Goal: Transaction & Acquisition: Purchase product/service

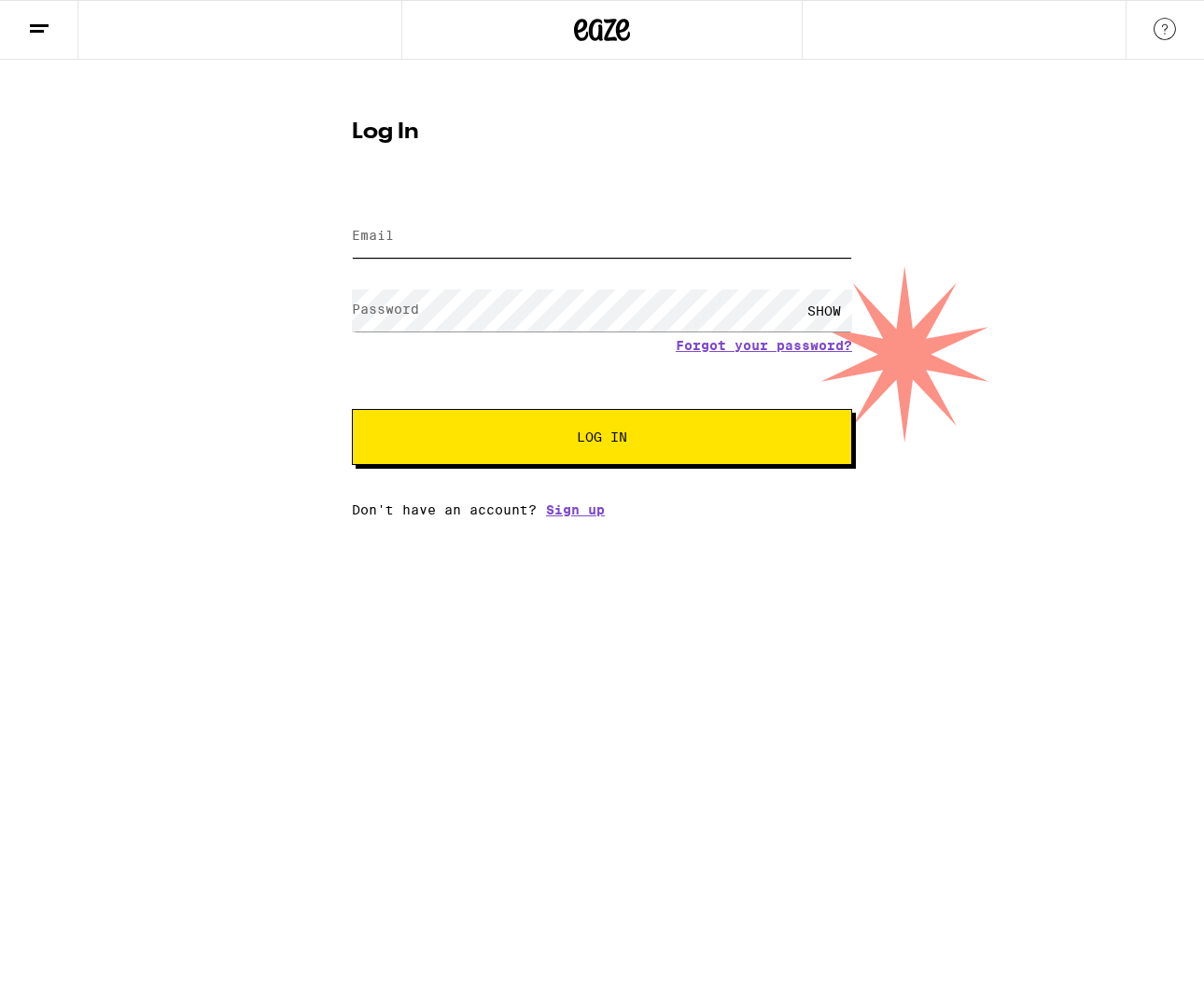
click at [521, 243] on input "Email" at bounding box center [602, 236] width 500 height 42
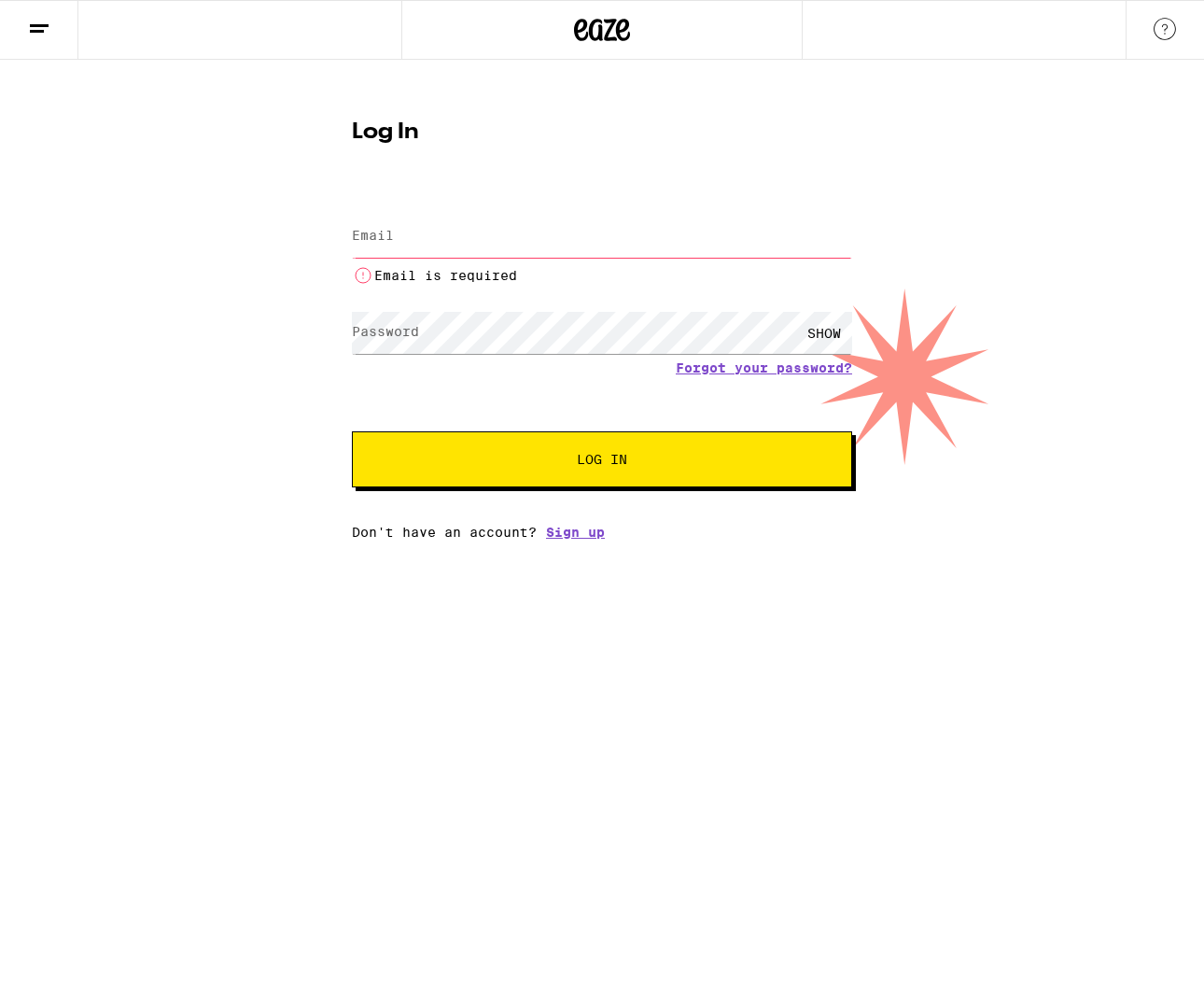
type input "[EMAIL_ADDRESS][DOMAIN_NAME]"
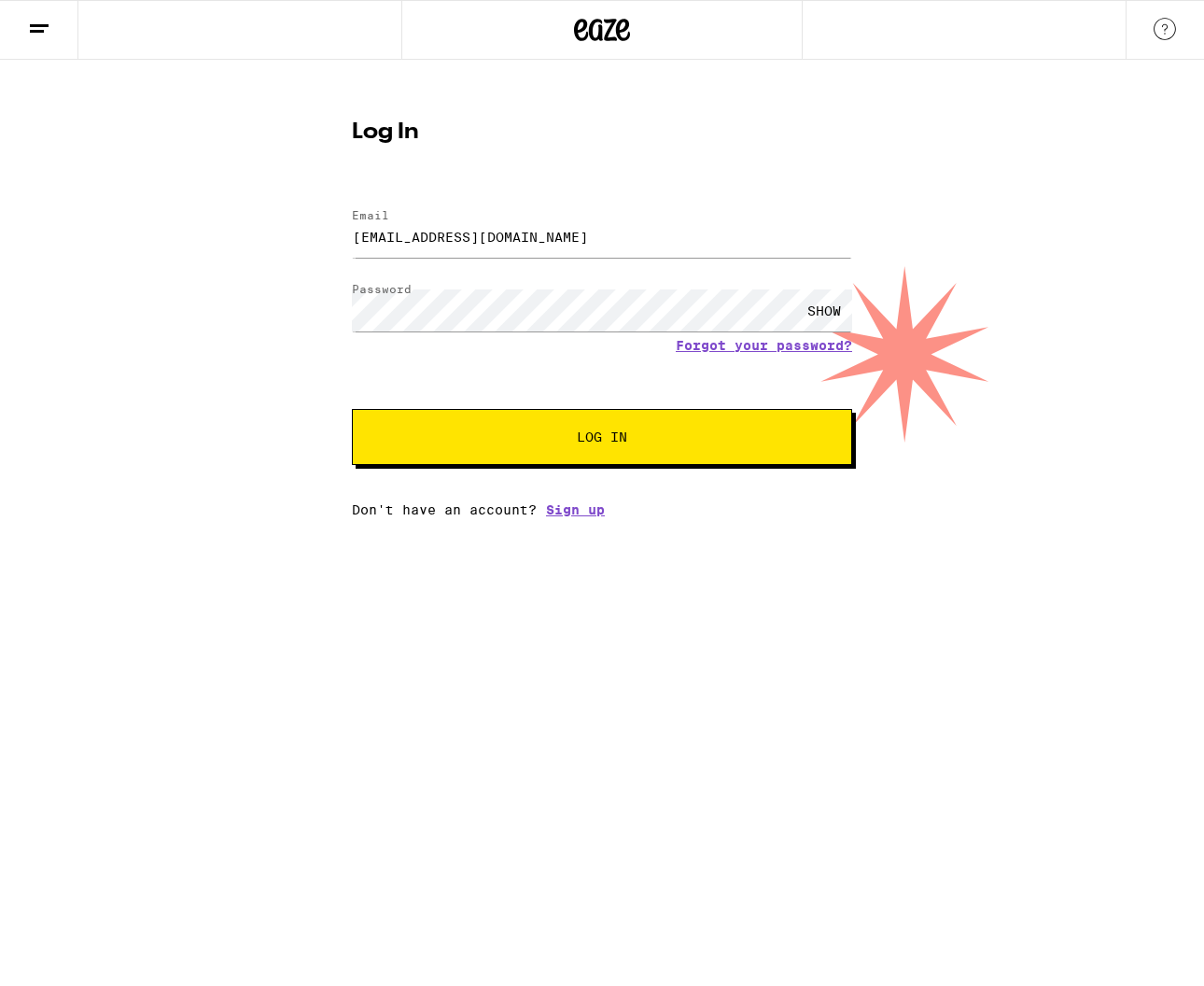
click at [587, 414] on button "Log In" at bounding box center [602, 436] width 500 height 56
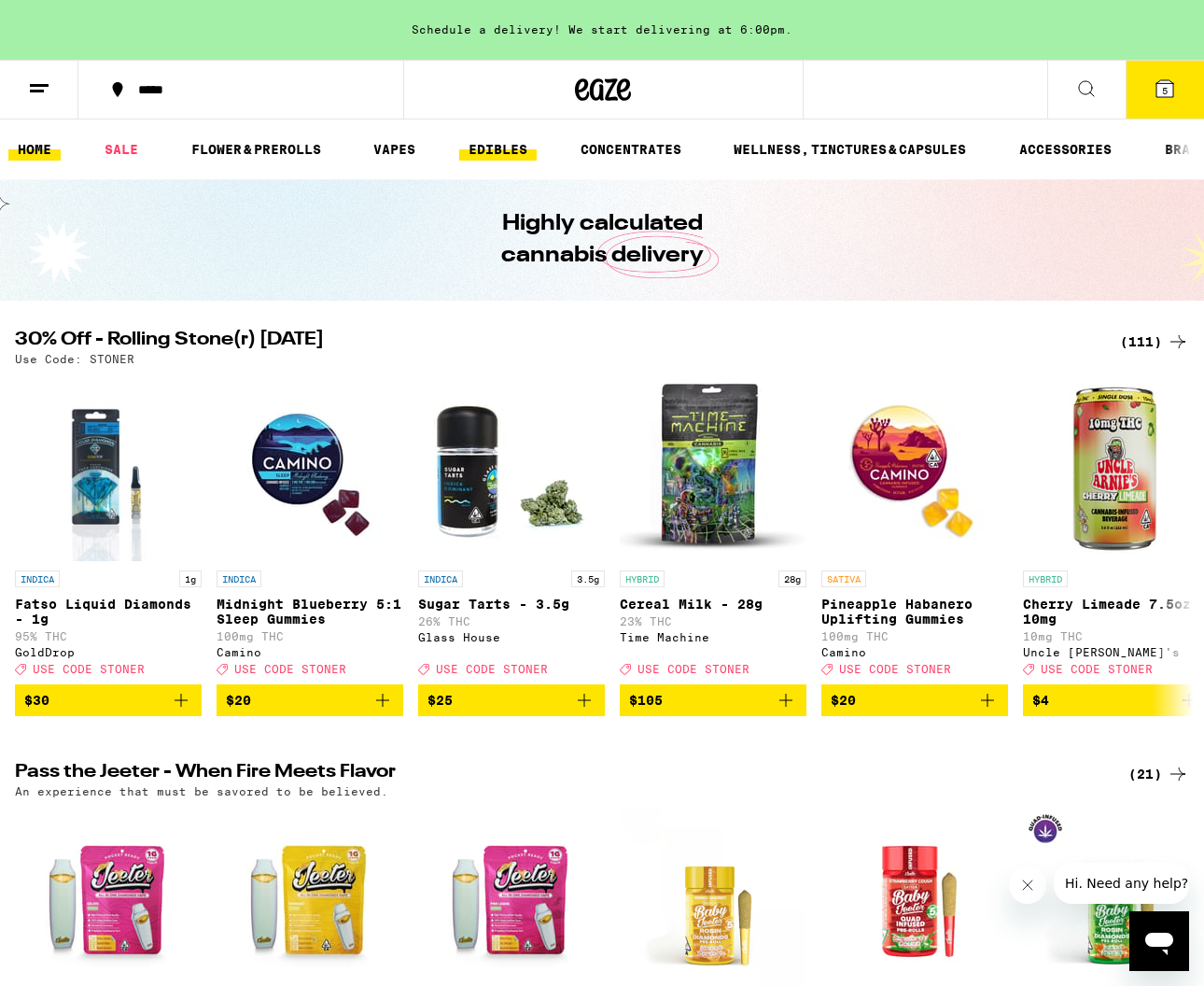
click at [490, 152] on link "EDIBLES" at bounding box center [497, 149] width 78 height 23
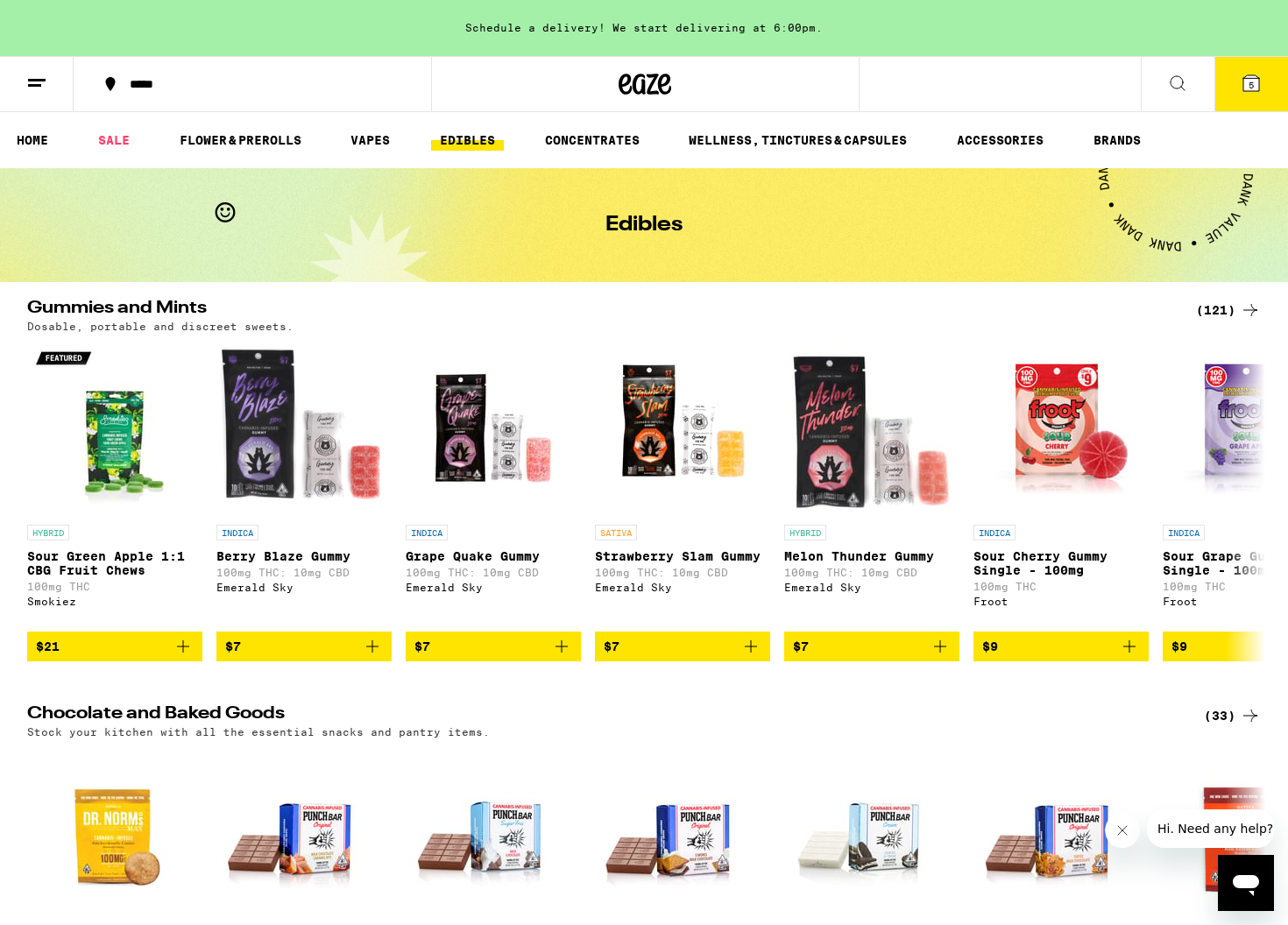
click at [45, 95] on button at bounding box center [37, 85] width 74 height 55
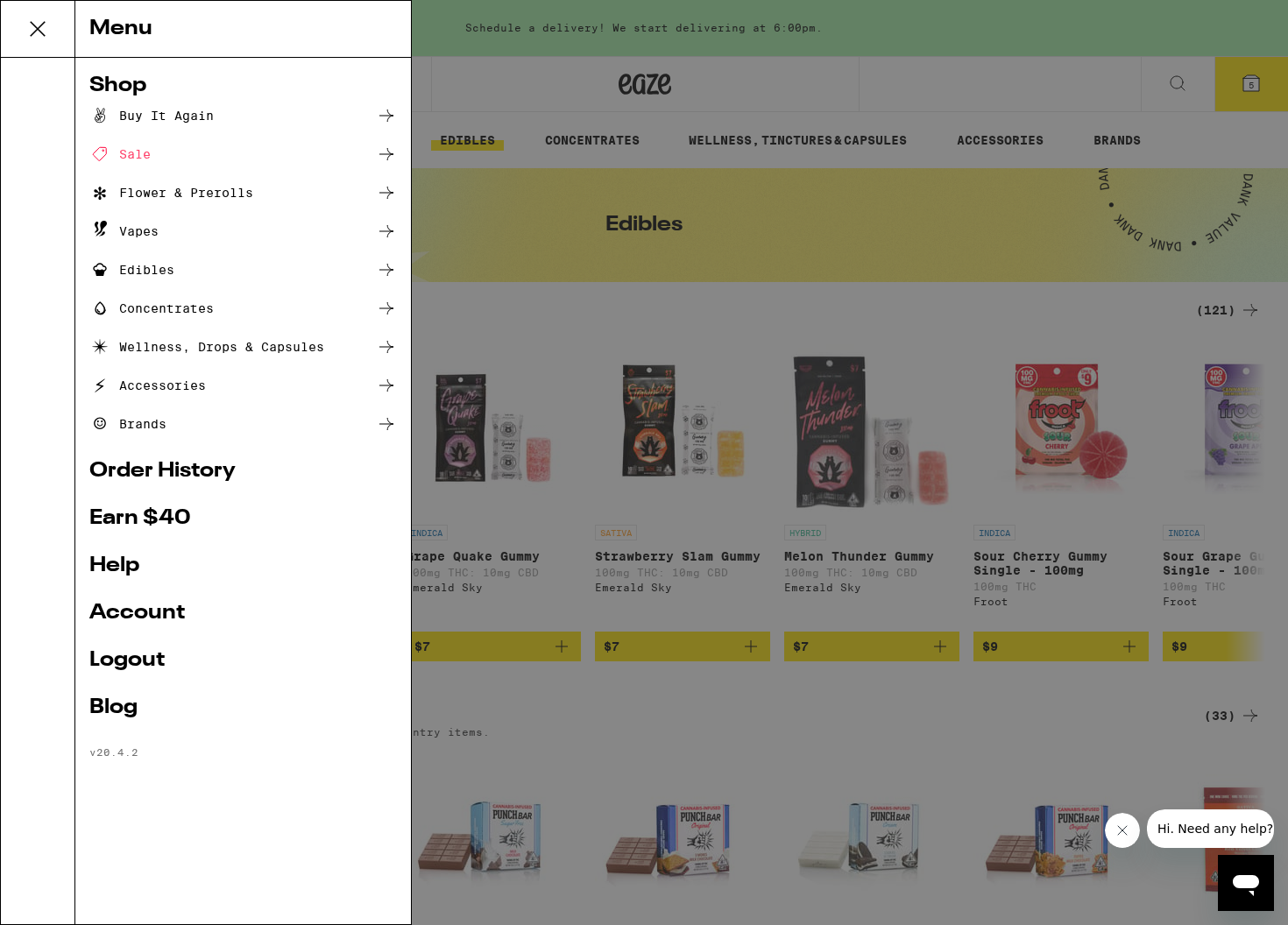
click at [179, 468] on link "Order History" at bounding box center [243, 470] width 307 height 21
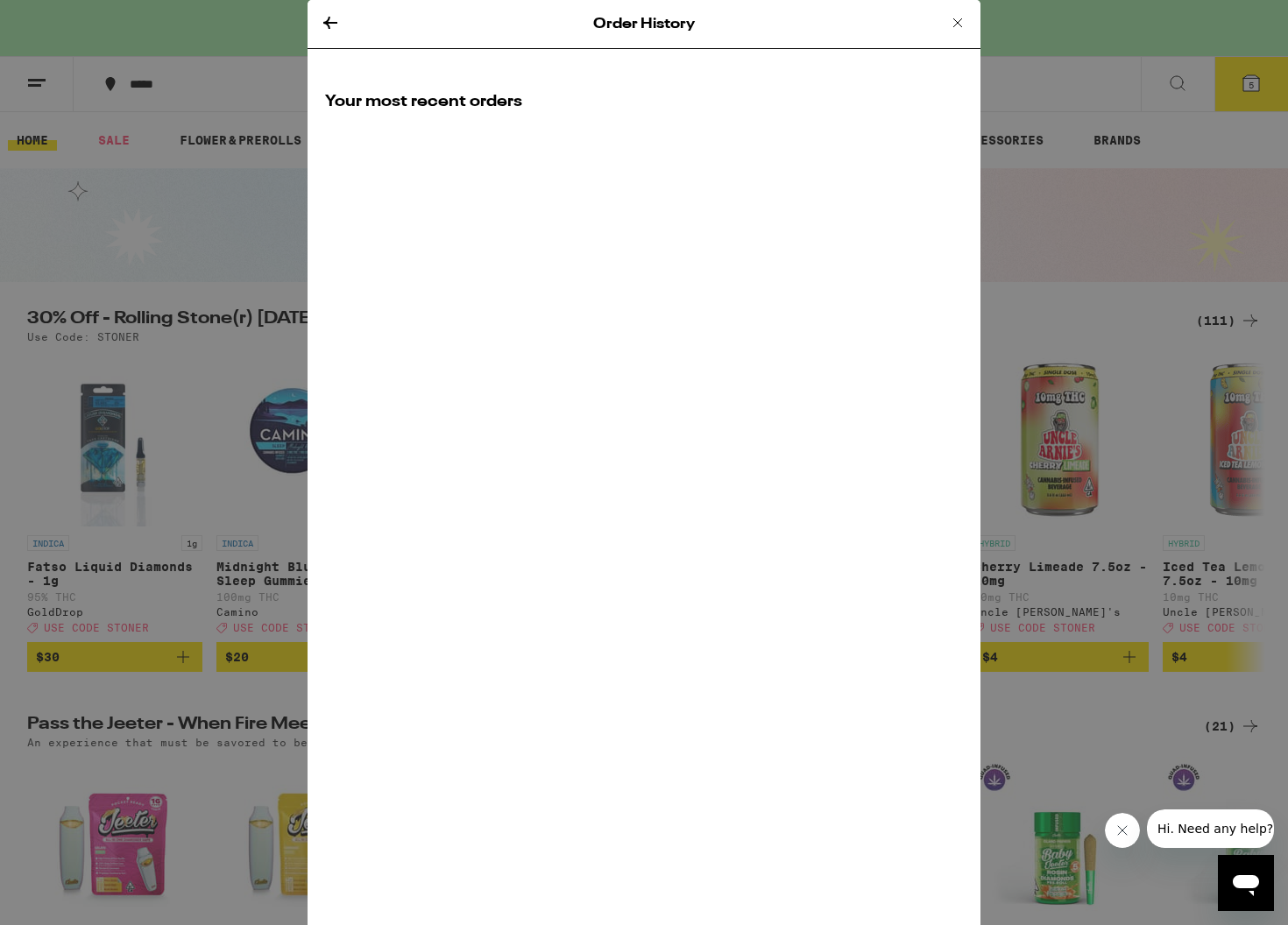
click at [552, 138] on div "Your most recent orders" at bounding box center [643, 115] width 673 height 83
click at [957, 22] on icon at bounding box center [957, 22] width 8 height 8
click at [958, 23] on icon at bounding box center [957, 22] width 21 height 21
click at [955, 26] on icon at bounding box center [957, 22] width 21 height 21
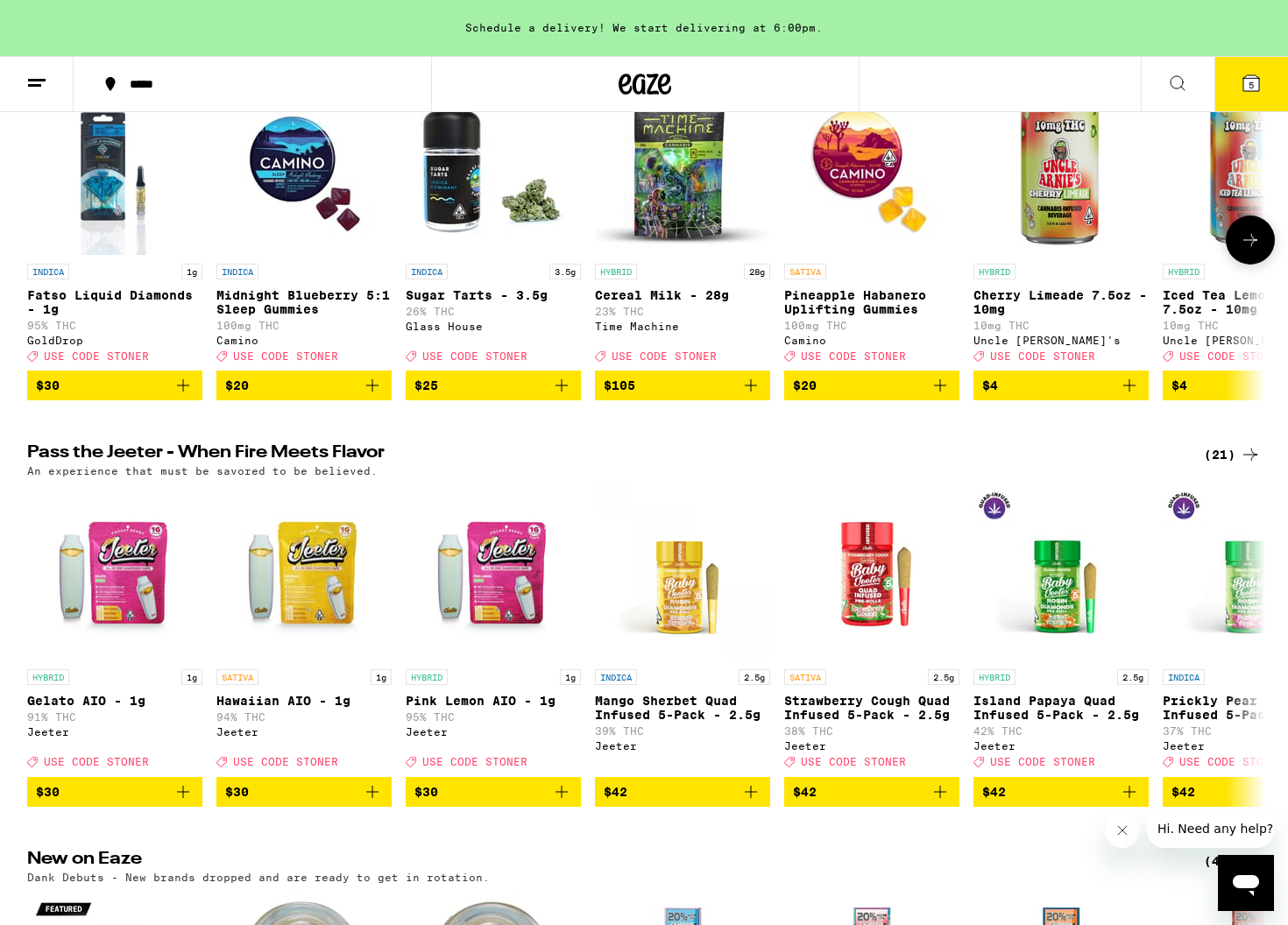
scroll to position [294, 0]
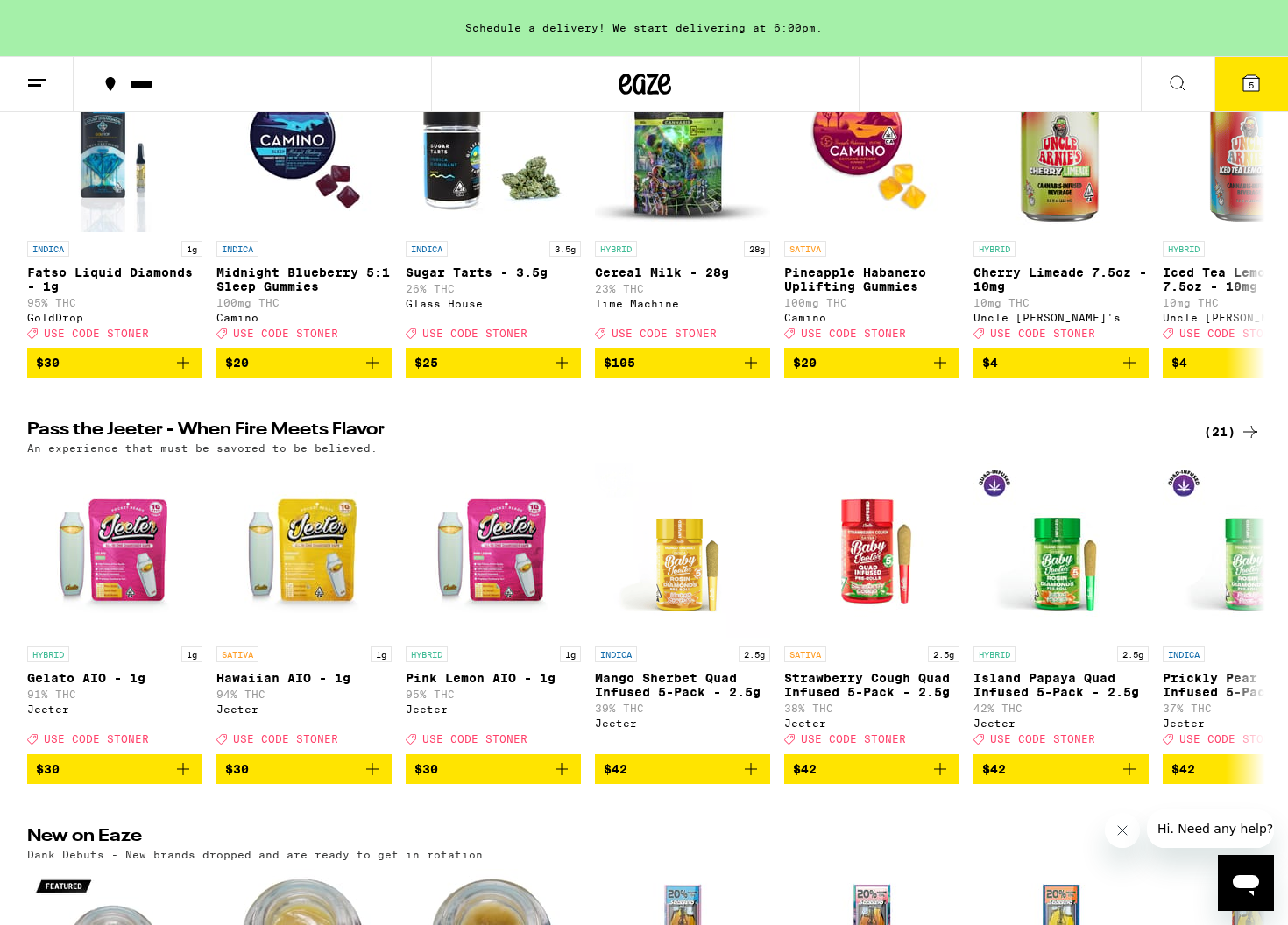
click at [1129, 77] on button "5" at bounding box center [1251, 84] width 74 height 54
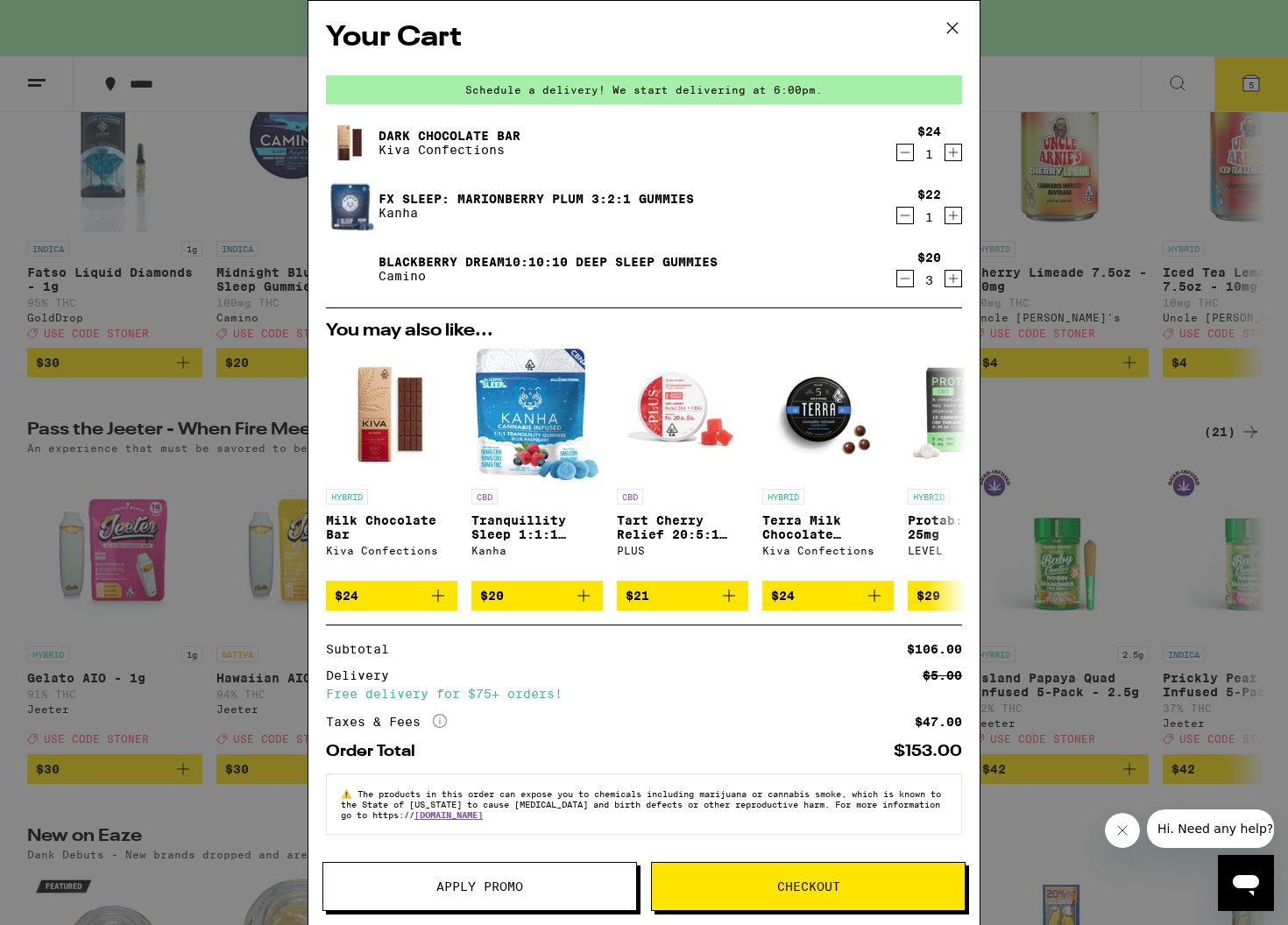
click at [911, 217] on icon "Decrement" at bounding box center [904, 215] width 16 height 21
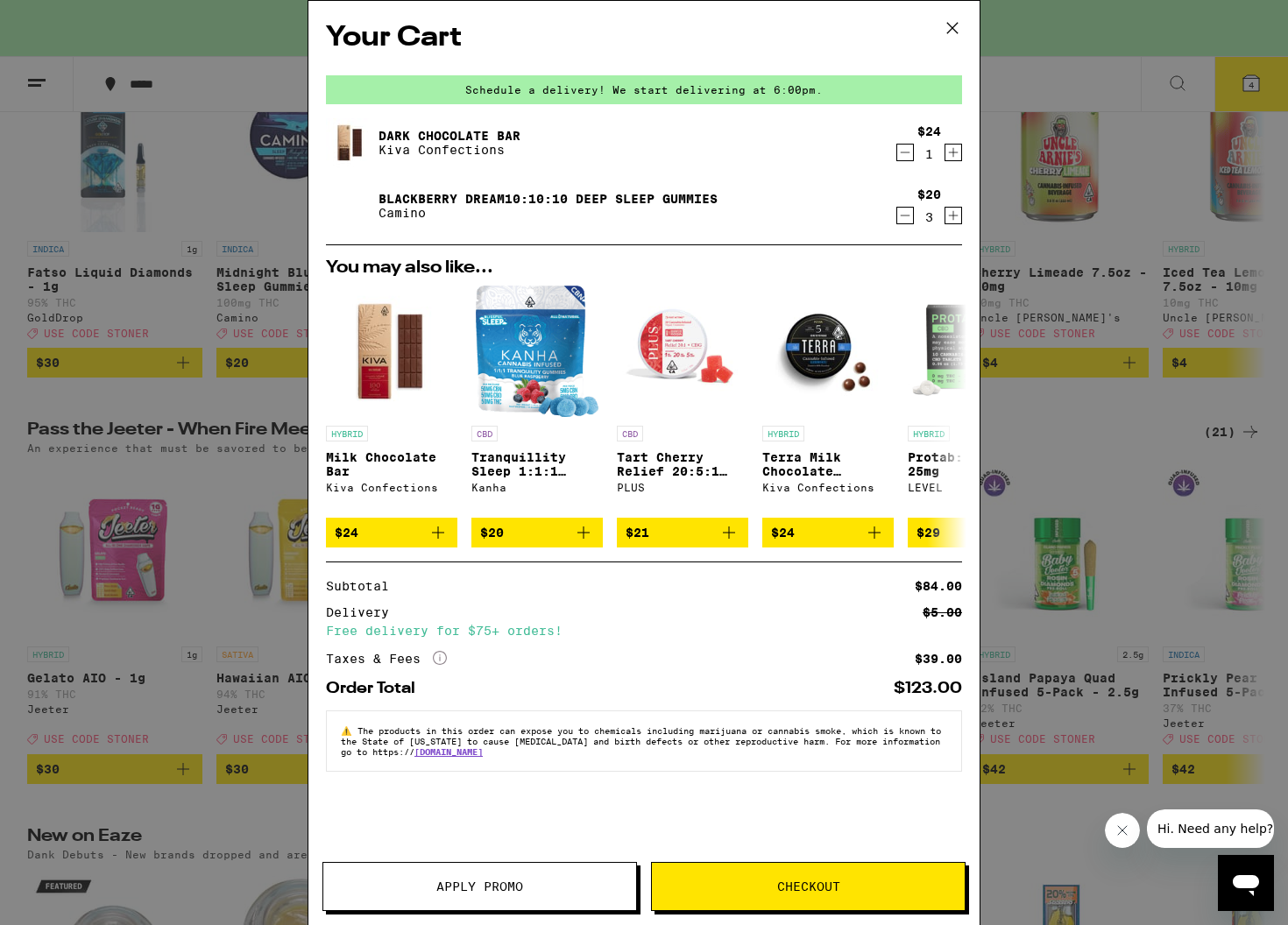
click at [950, 152] on icon "Increment" at bounding box center [953, 152] width 16 height 21
click at [802, 876] on button "Checkout" at bounding box center [808, 885] width 315 height 49
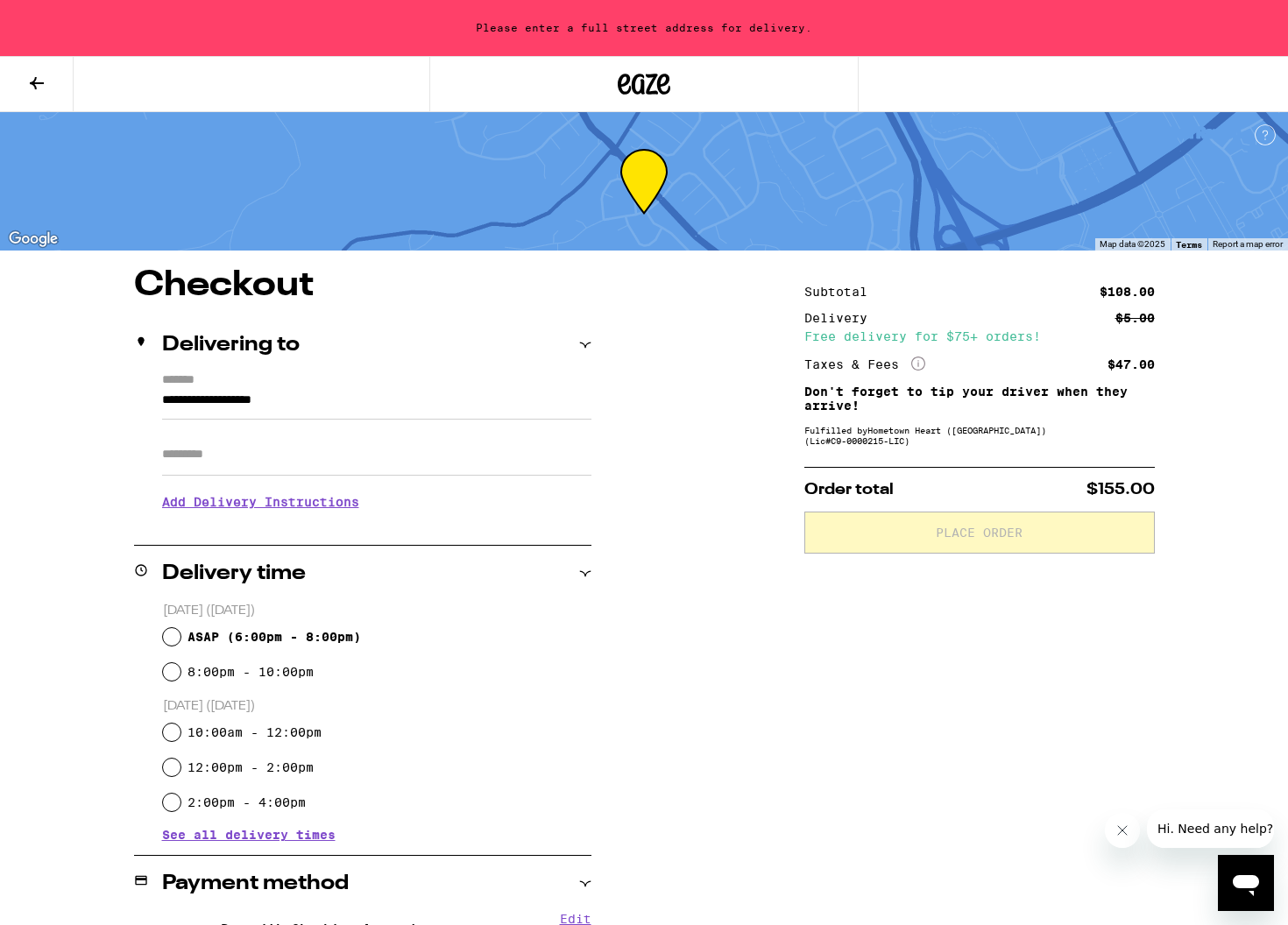
scroll to position [2, 0]
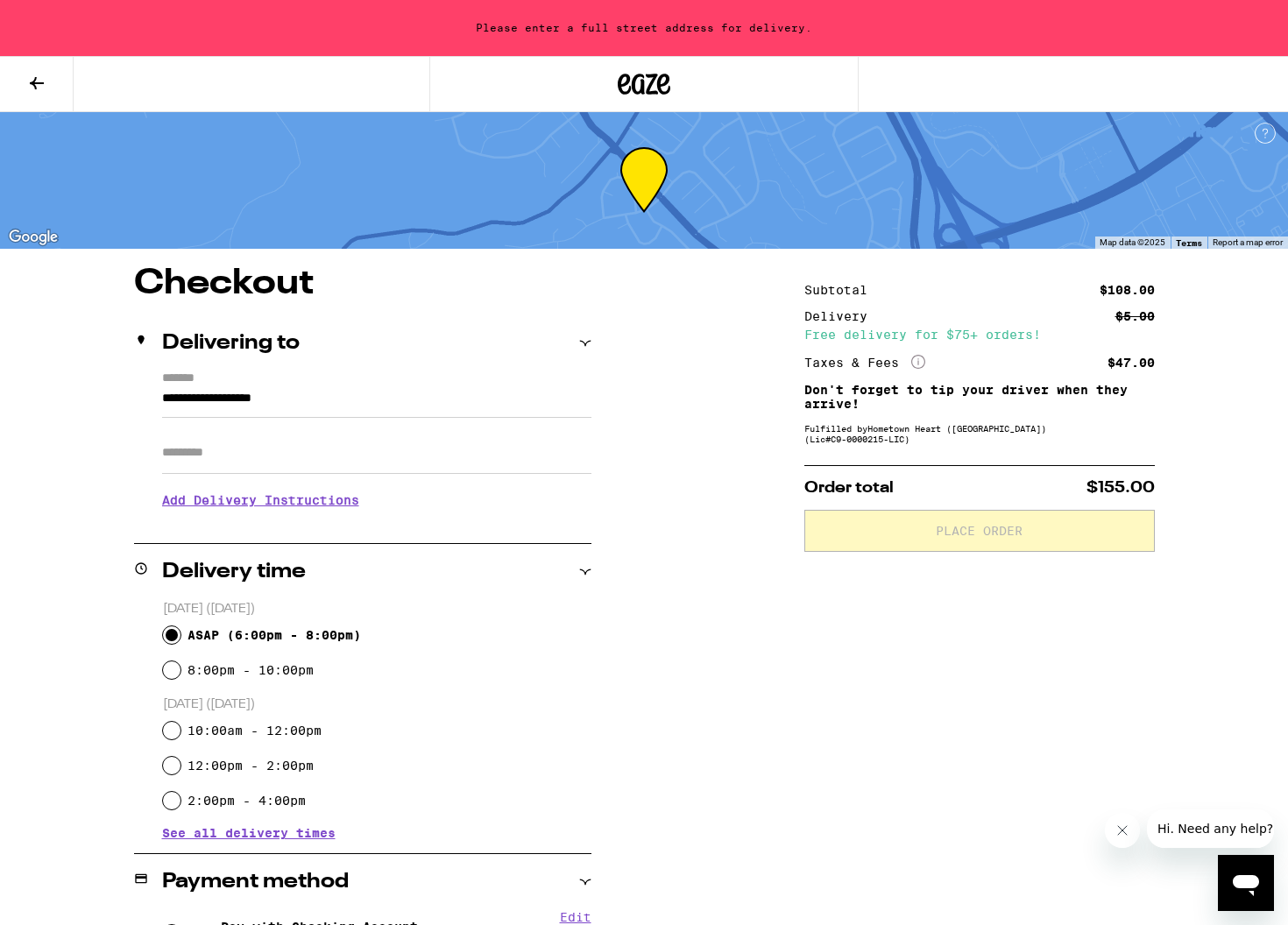
click at [173, 629] on input "ASAP ( 6:00pm - 8:00pm )" at bounding box center [172, 634] width 18 height 18
radio input "true"
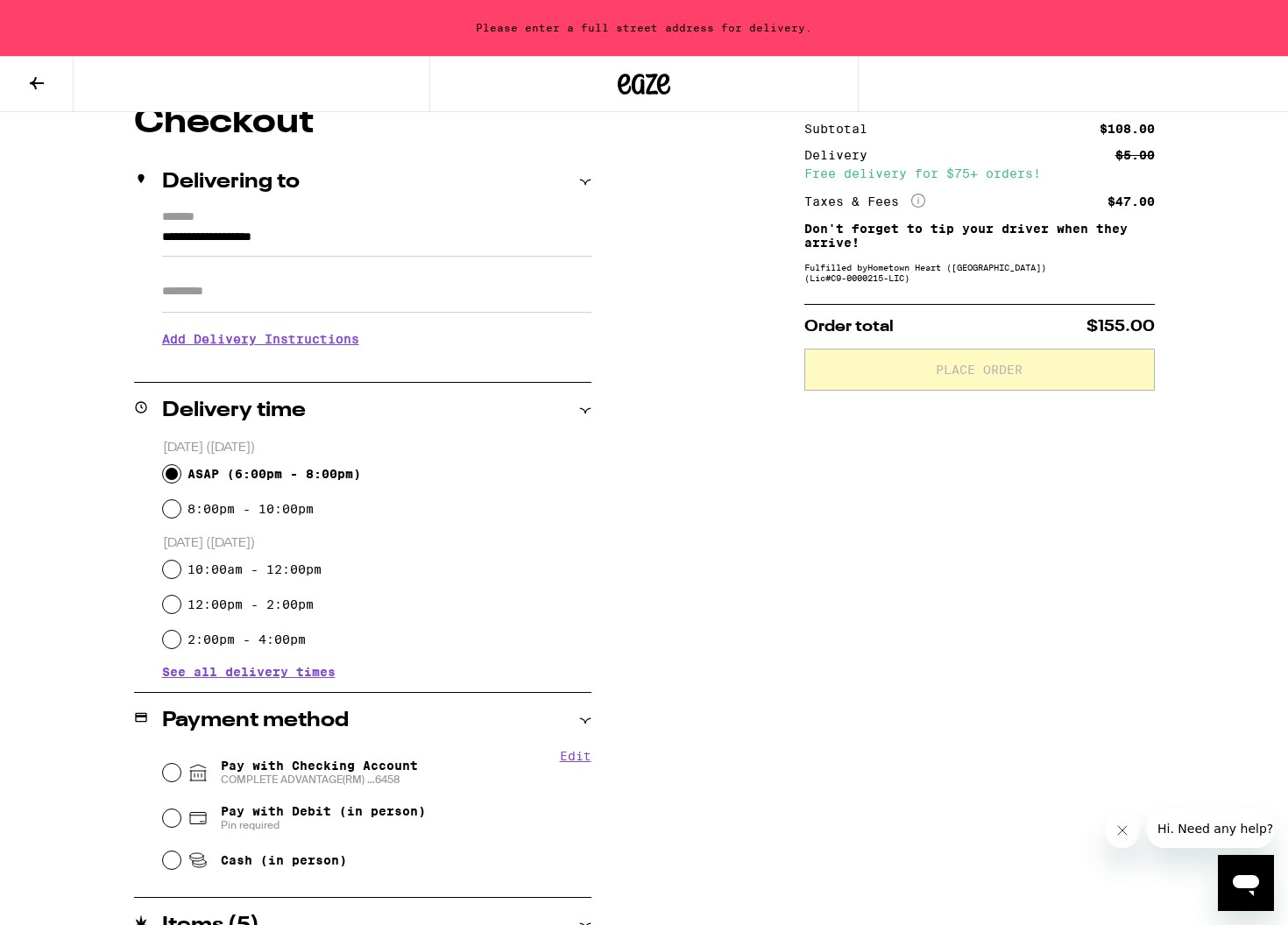
click at [357, 784] on span "COMPLETE ADVANTAGE(RM) ...6458" at bounding box center [319, 778] width 197 height 14
click at [181, 781] on input "Pay with Checking Account COMPLETE ADVANTAGE(RM) ...6458" at bounding box center [172, 772] width 18 height 18
radio input "true"
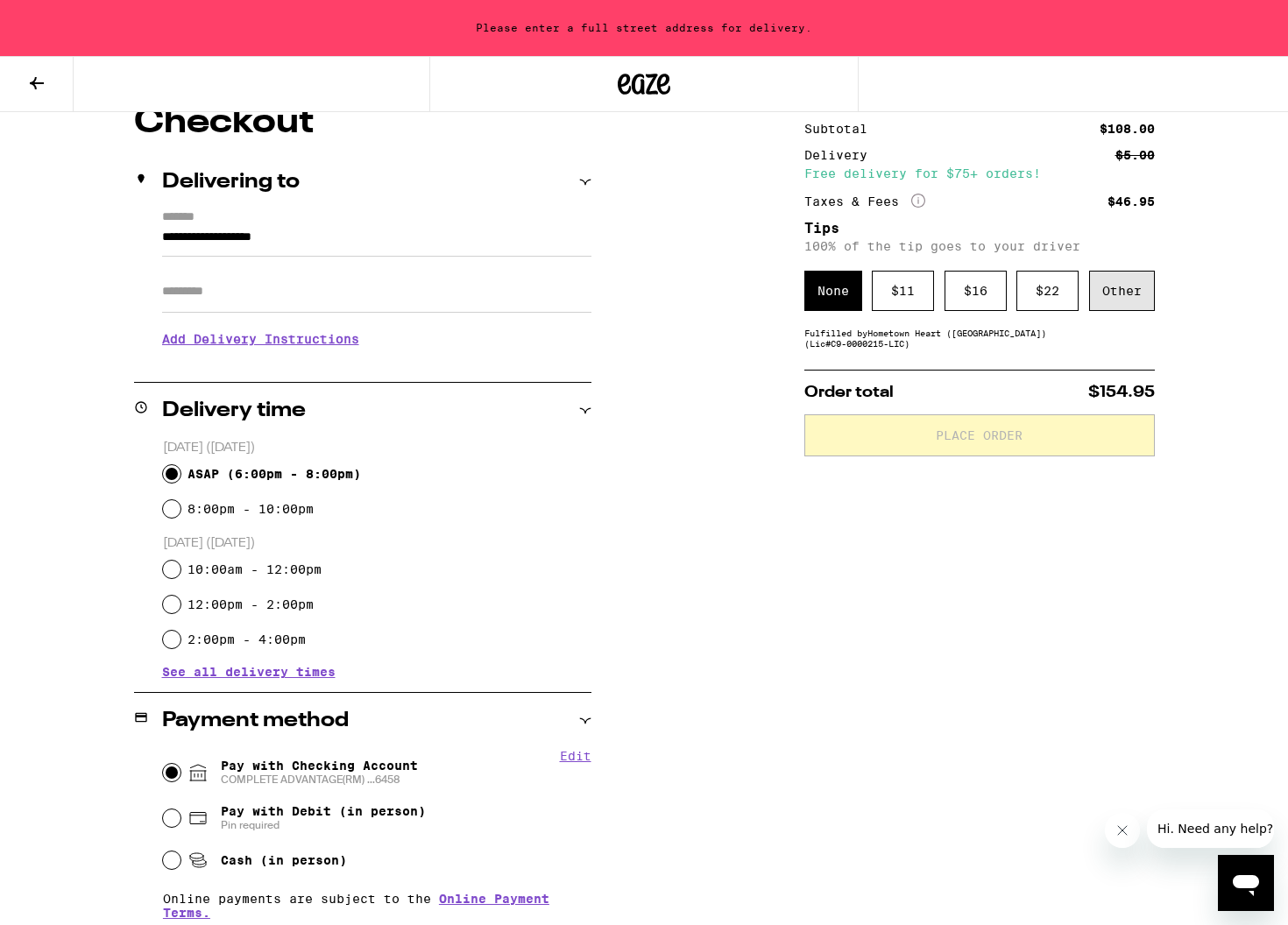
click at [1119, 305] on div "Other" at bounding box center [1121, 291] width 66 height 41
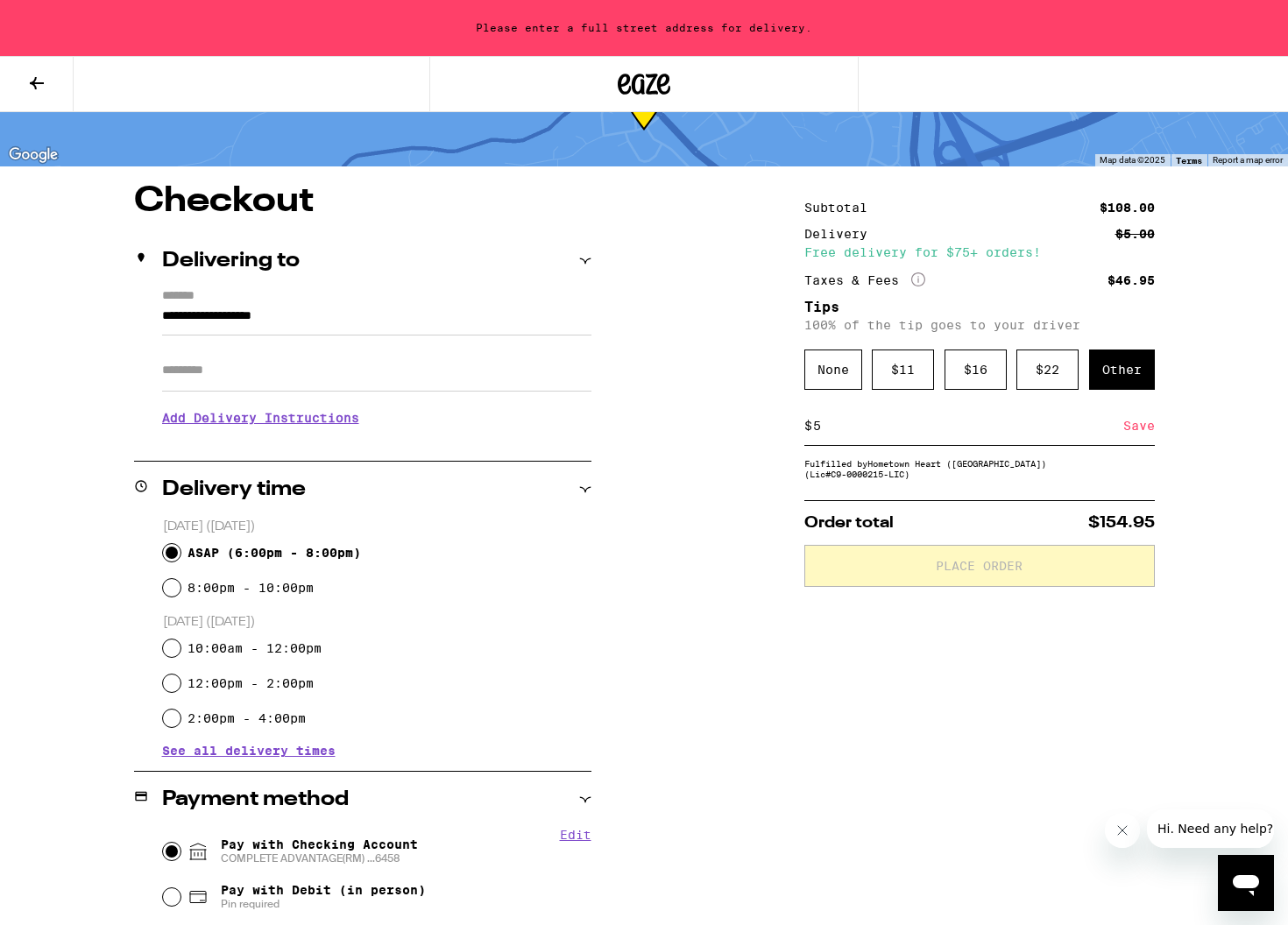
scroll to position [0, 0]
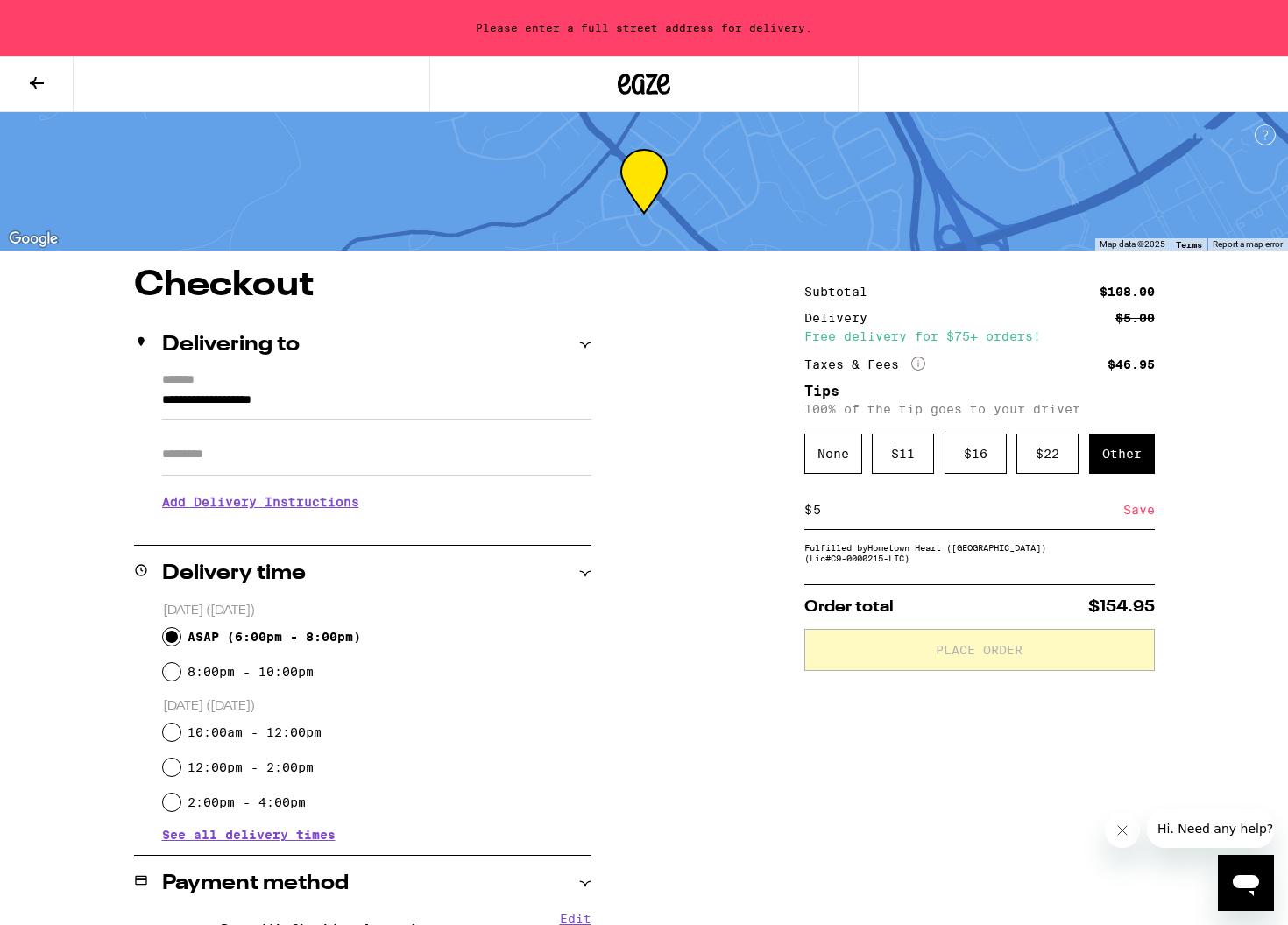
type input "5"
click at [393, 405] on input "**********" at bounding box center [376, 405] width 429 height 30
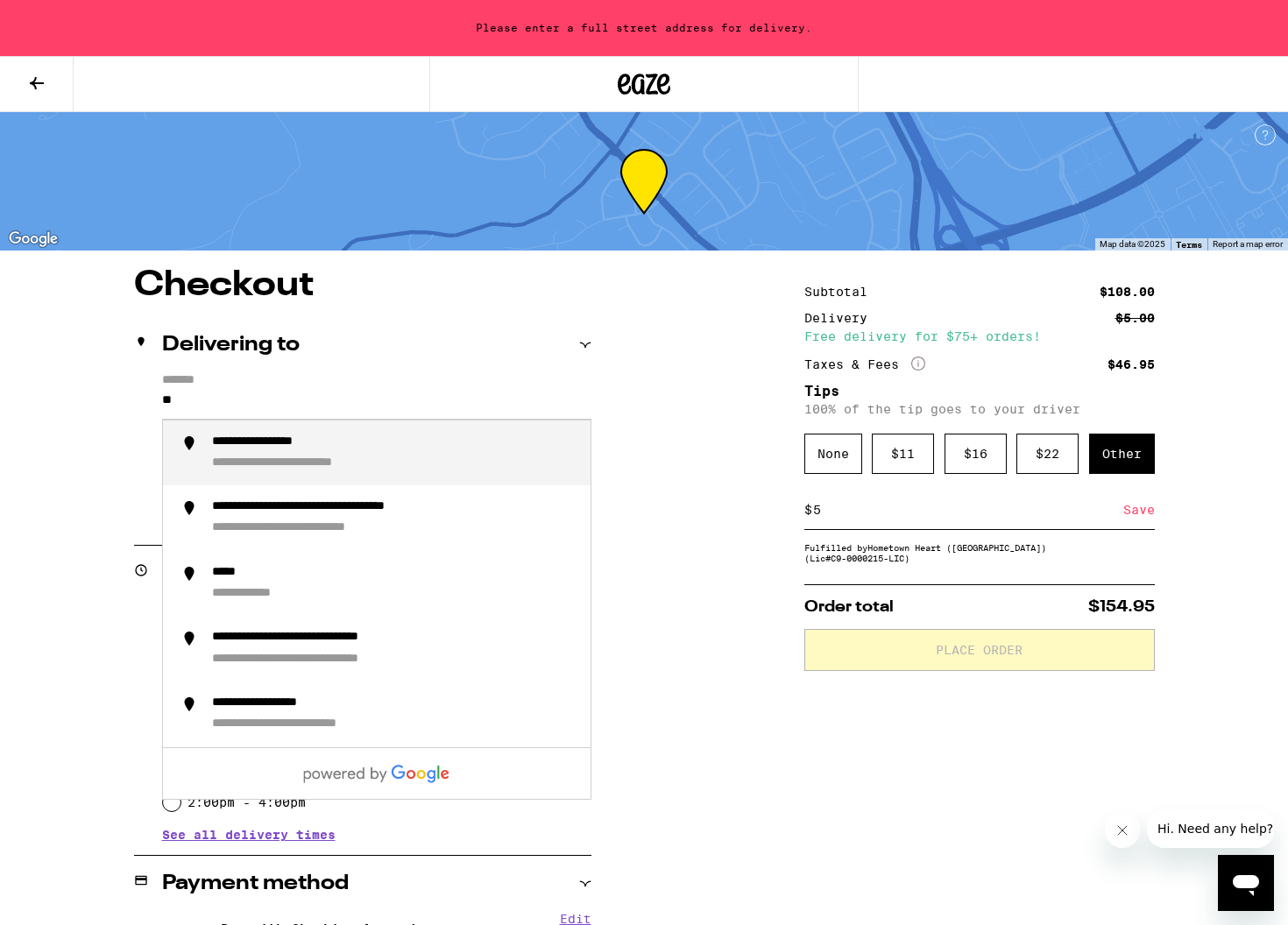
type input "*"
click at [450, 460] on div "**********" at bounding box center [394, 453] width 364 height 38
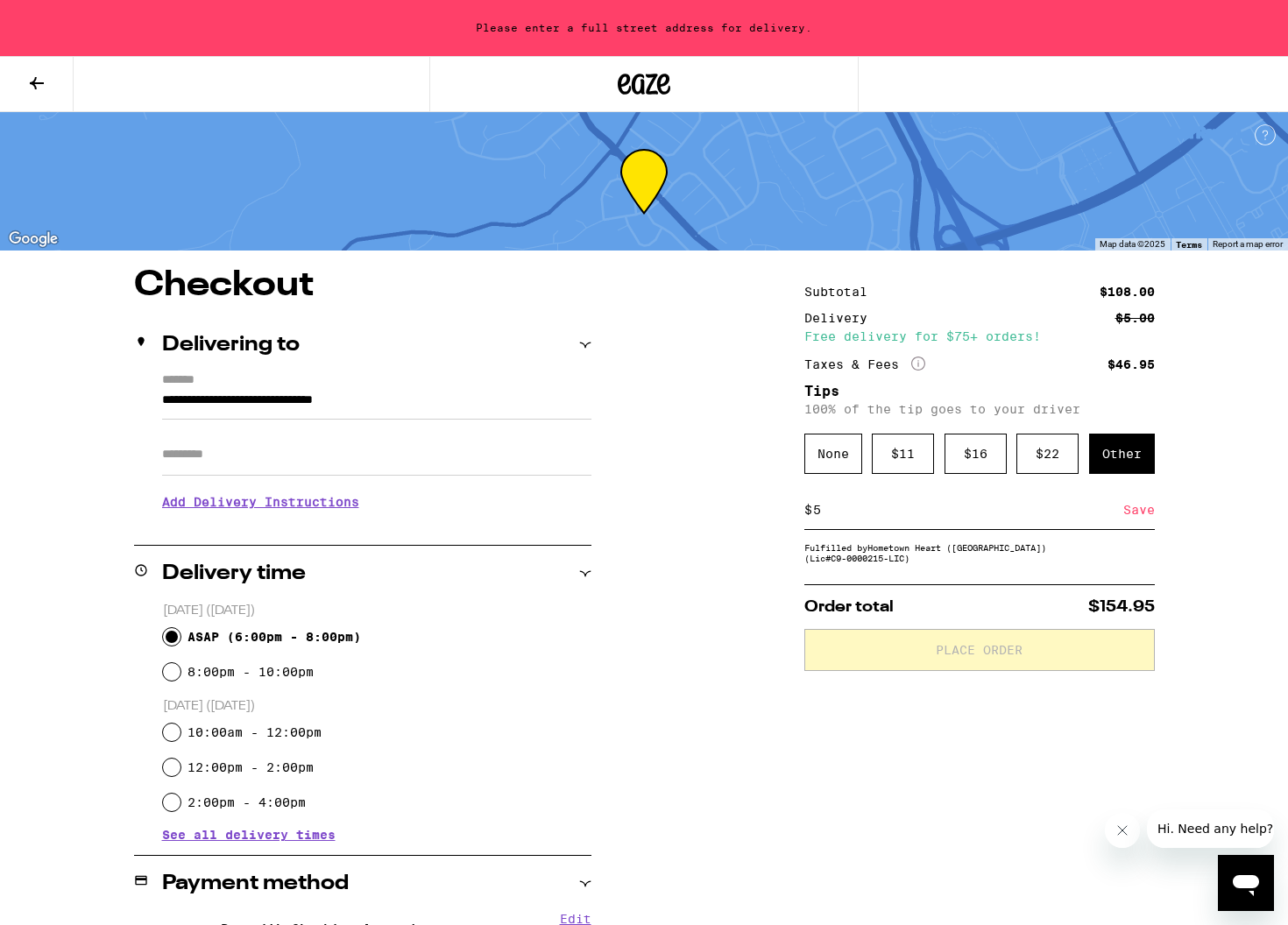
type input "**********"
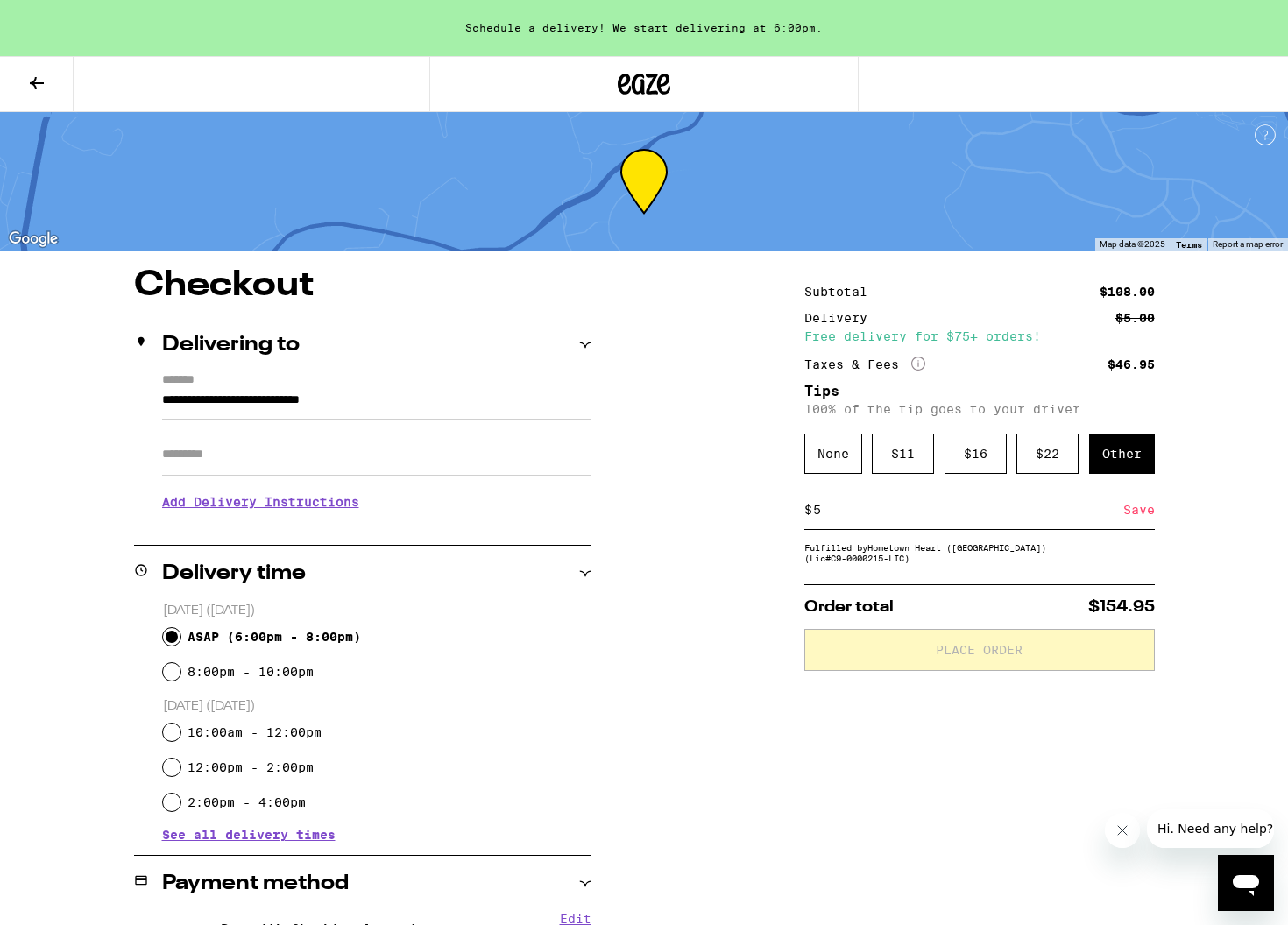
click at [239, 632] on span "ASAP ( 6:00pm - 8:00pm )" at bounding box center [274, 636] width 173 height 14
click at [181, 632] on input "ASAP ( 6:00pm - 8:00pm )" at bounding box center [172, 636] width 18 height 18
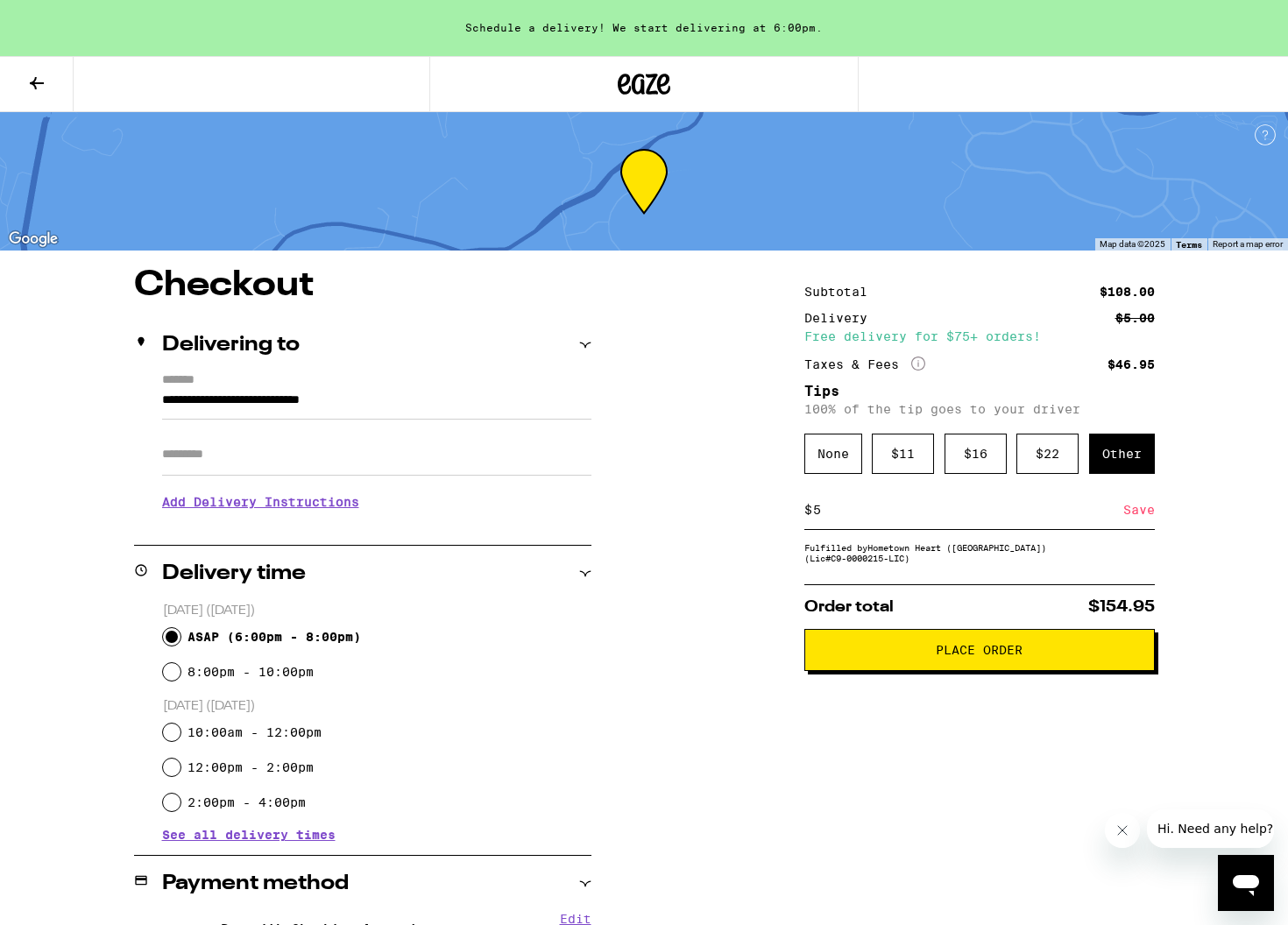
click at [352, 515] on h3 "Add Delivery Instructions" at bounding box center [376, 502] width 429 height 41
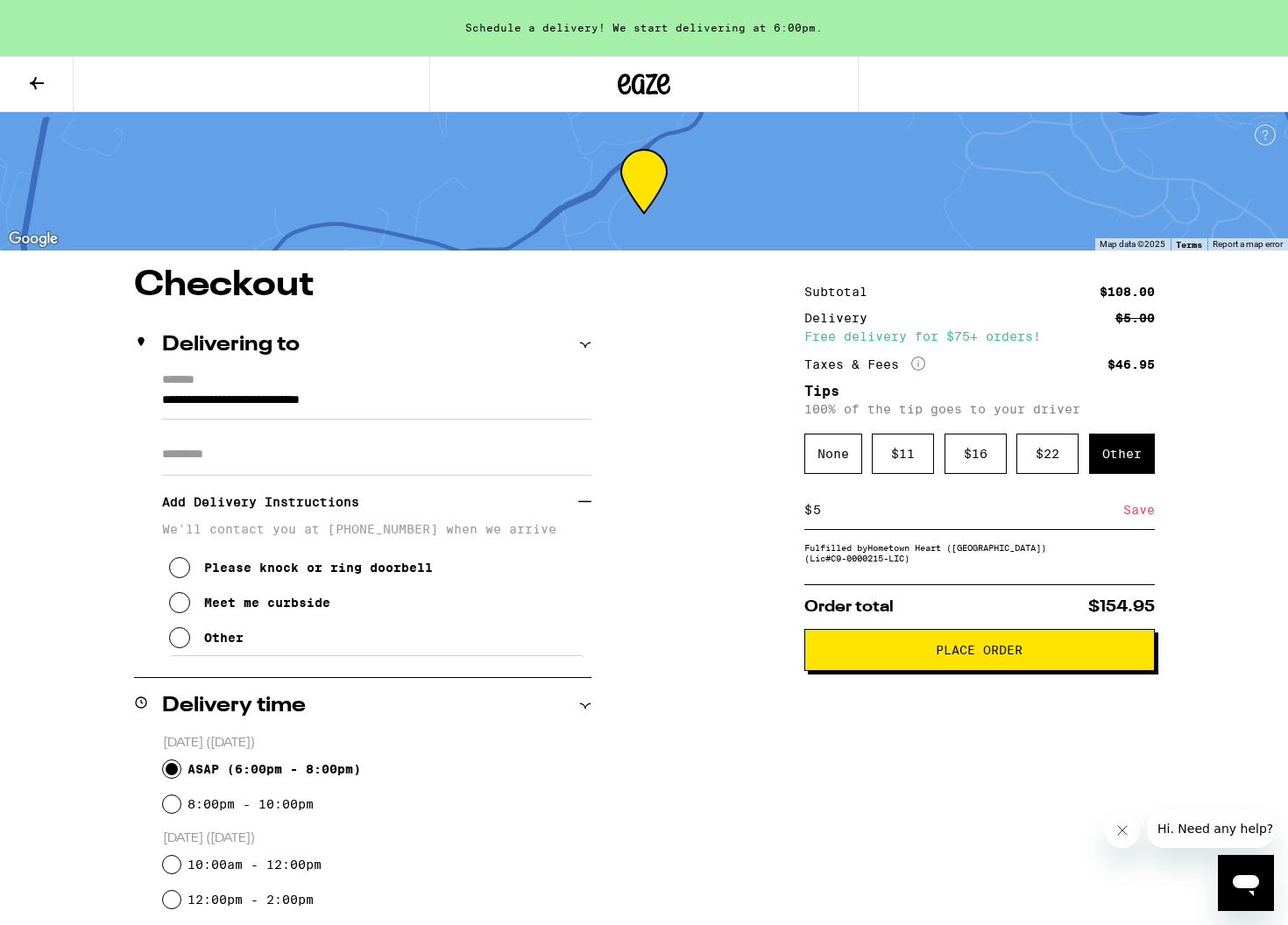
click at [230, 643] on div "Other" at bounding box center [223, 637] width 40 height 14
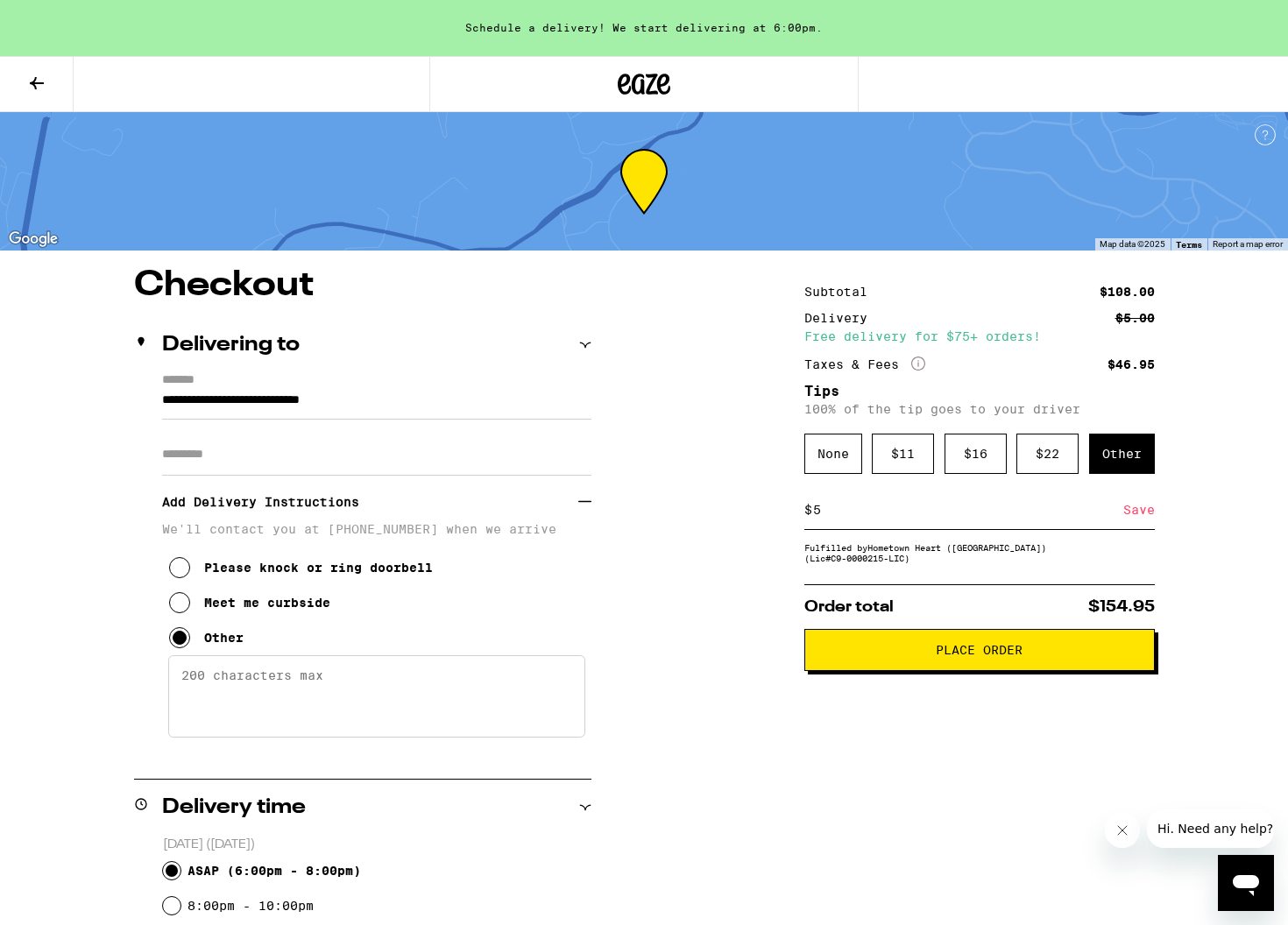
click at [297, 705] on textarea "Enter any other delivery instructions you want driver to know" at bounding box center [376, 695] width 417 height 82
type textarea "please drive by the first gate, it is for residents please go to the second gat…"
click at [888, 656] on span "Place Order" at bounding box center [980, 649] width 321 height 12
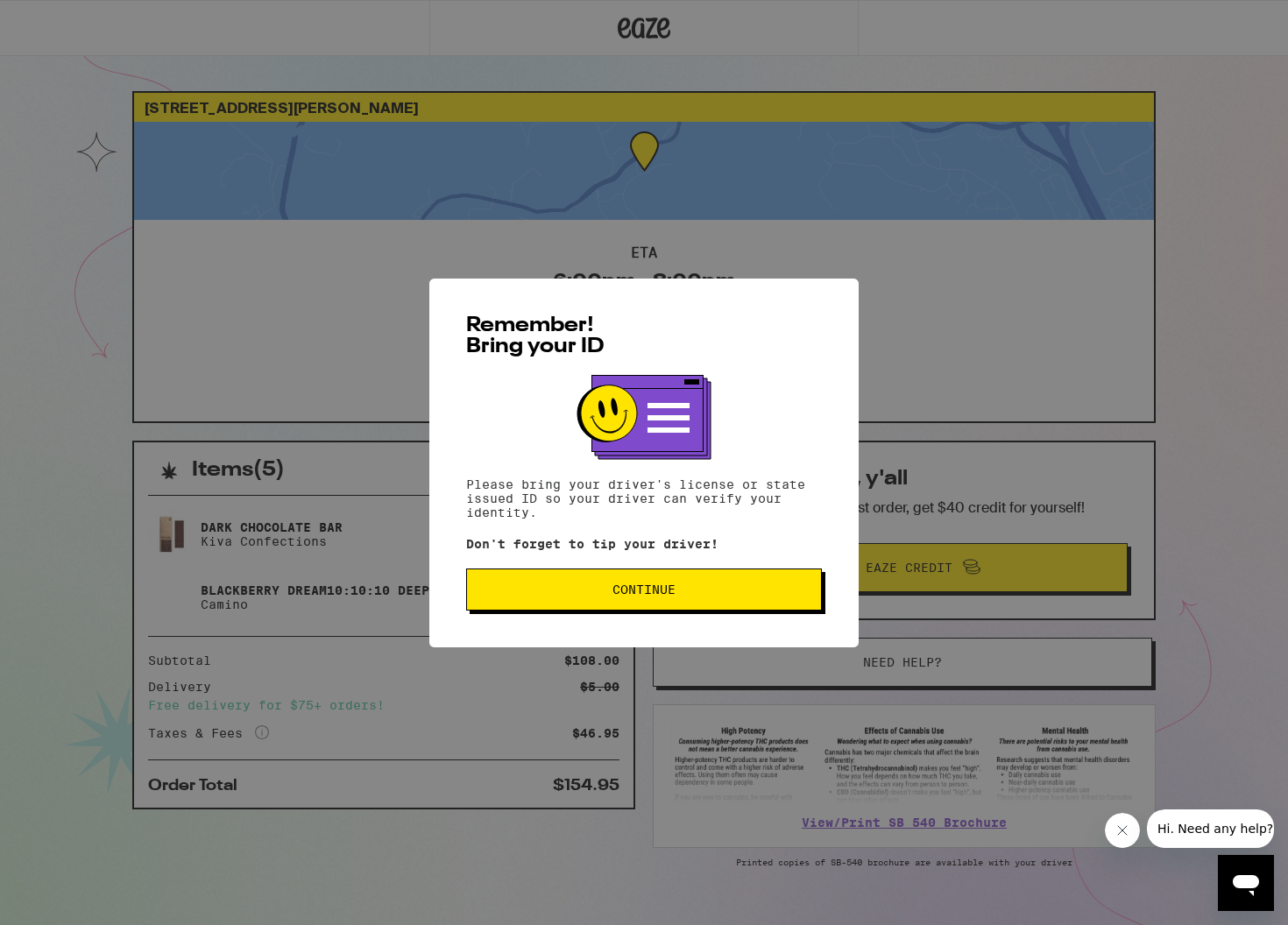
click at [623, 596] on span "Continue" at bounding box center [644, 588] width 63 height 12
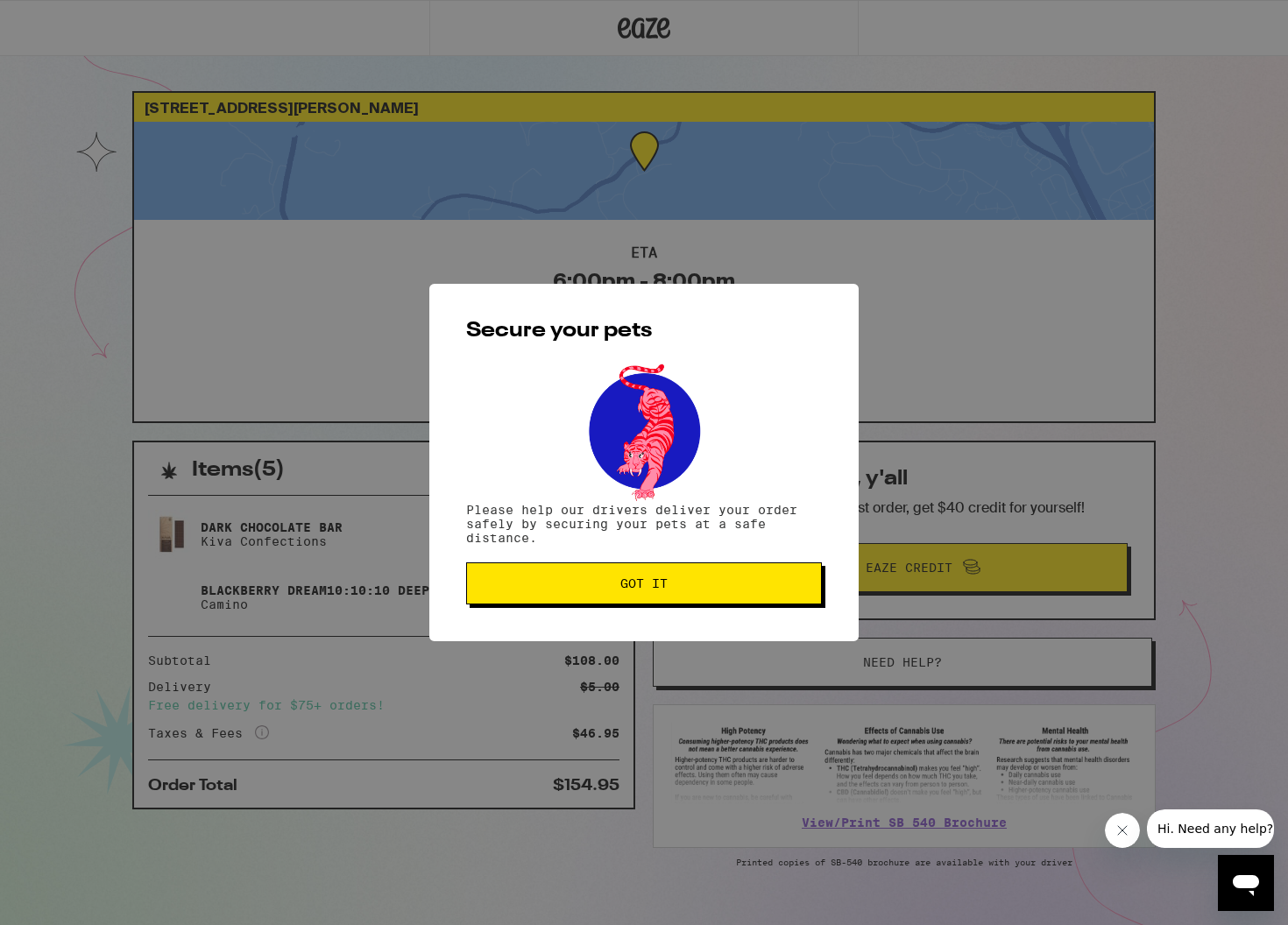
click at [590, 584] on span "Got it" at bounding box center [643, 583] width 326 height 12
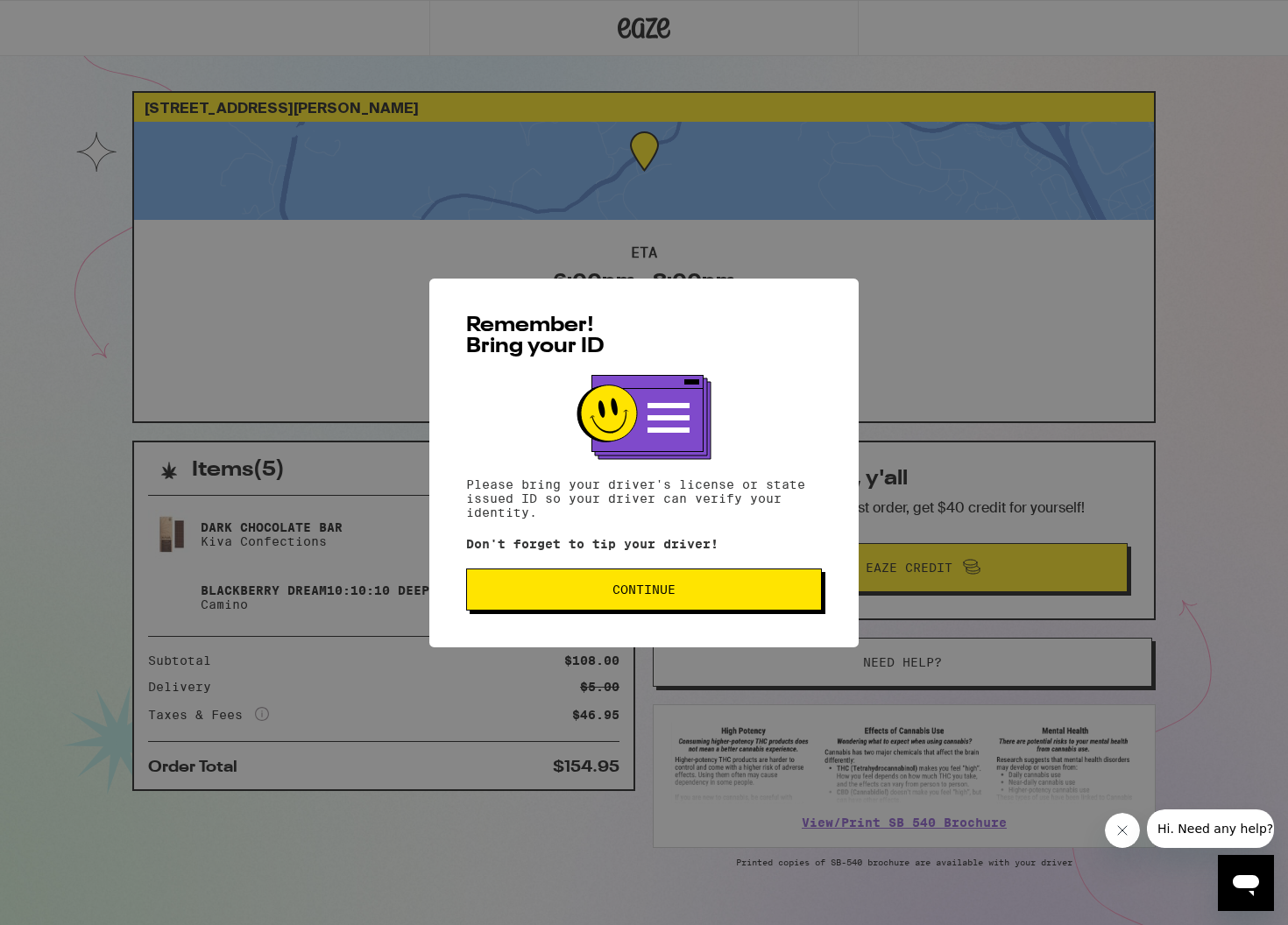
click at [637, 592] on span "Continue" at bounding box center [644, 588] width 63 height 12
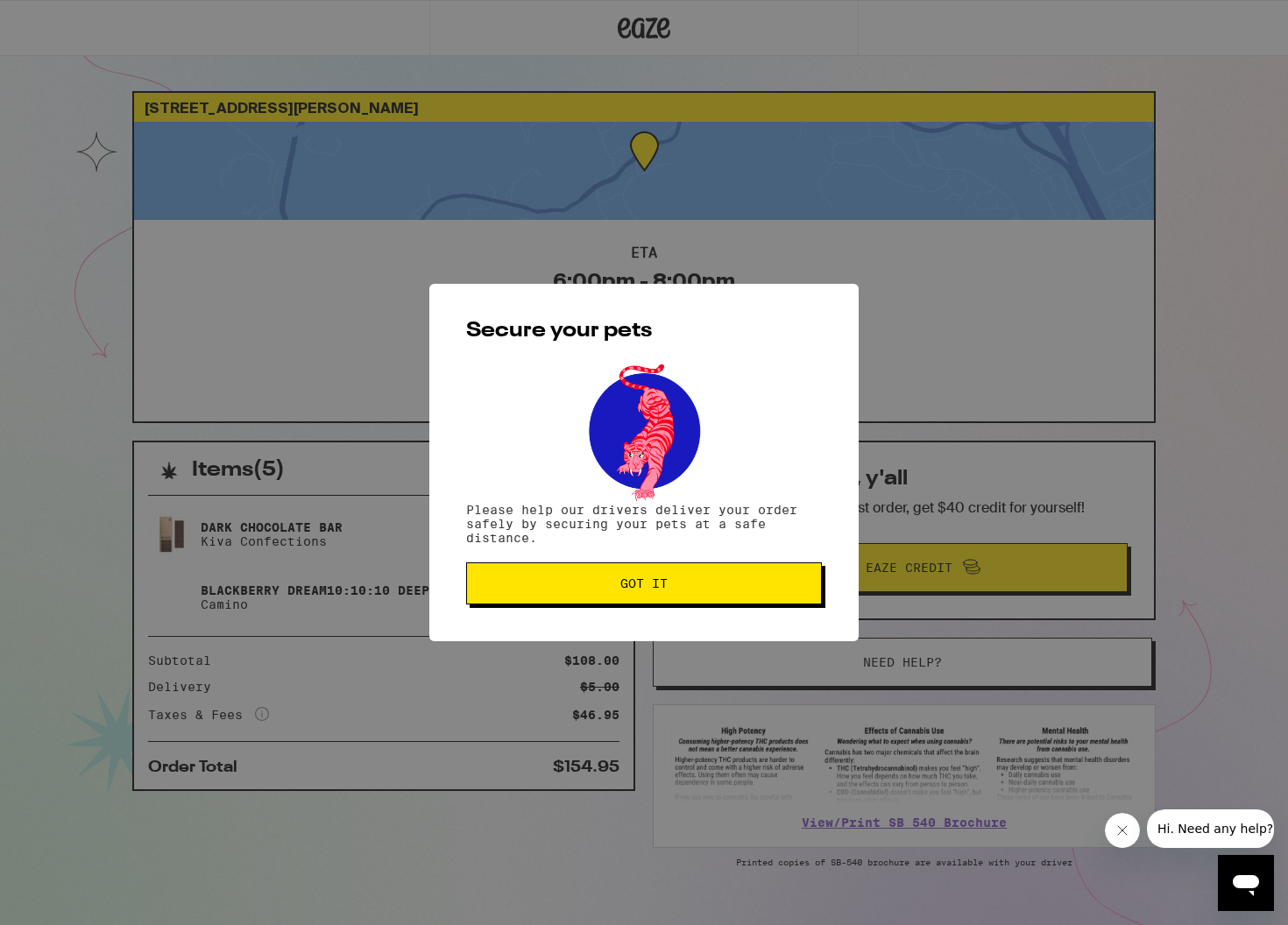
click at [635, 593] on button "Got it" at bounding box center [644, 584] width 356 height 42
